Goal: Use online tool/utility: Utilize a website feature to perform a specific function

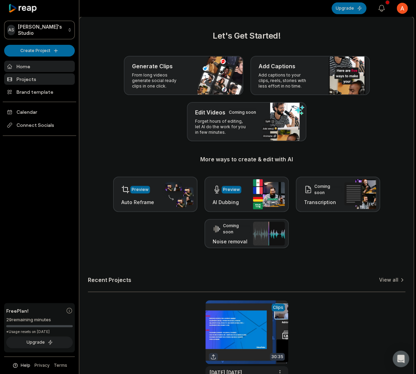
click at [48, 81] on link "Projects" at bounding box center [39, 78] width 71 height 11
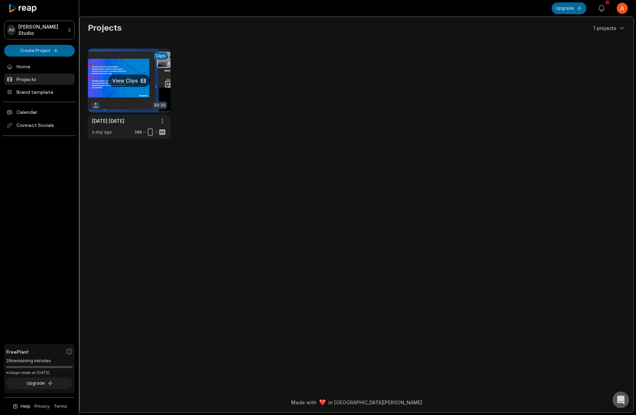
click at [136, 77] on link at bounding box center [129, 94] width 83 height 90
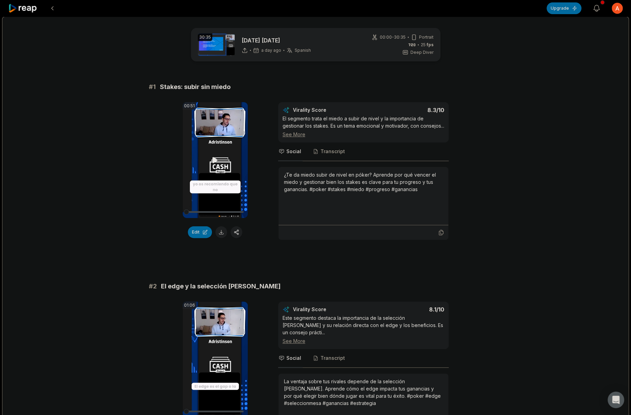
click at [215, 162] on icon at bounding box center [215, 160] width 8 height 8
click at [218, 164] on video "Your browser does not support mp4 format." at bounding box center [215, 160] width 65 height 116
drag, startPoint x: 199, startPoint y: 212, endPoint x: 206, endPoint y: 212, distance: 7.2
click at [206, 212] on div at bounding box center [214, 212] width 57 height 2
click at [200, 237] on button "Edit" at bounding box center [200, 232] width 24 height 12
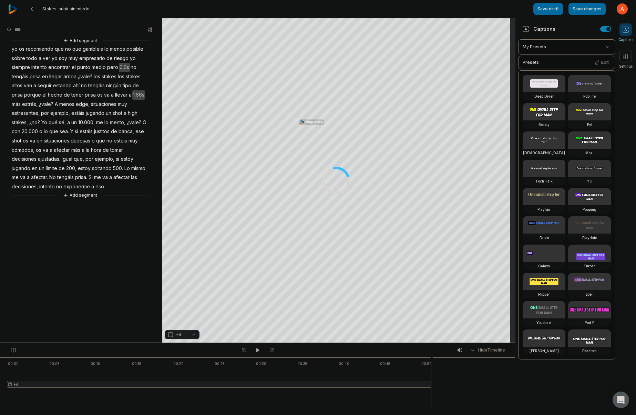
drag, startPoint x: 187, startPoint y: 5, endPoint x: 193, endPoint y: 5, distance: 6.5
